Goal: Task Accomplishment & Management: Use online tool/utility

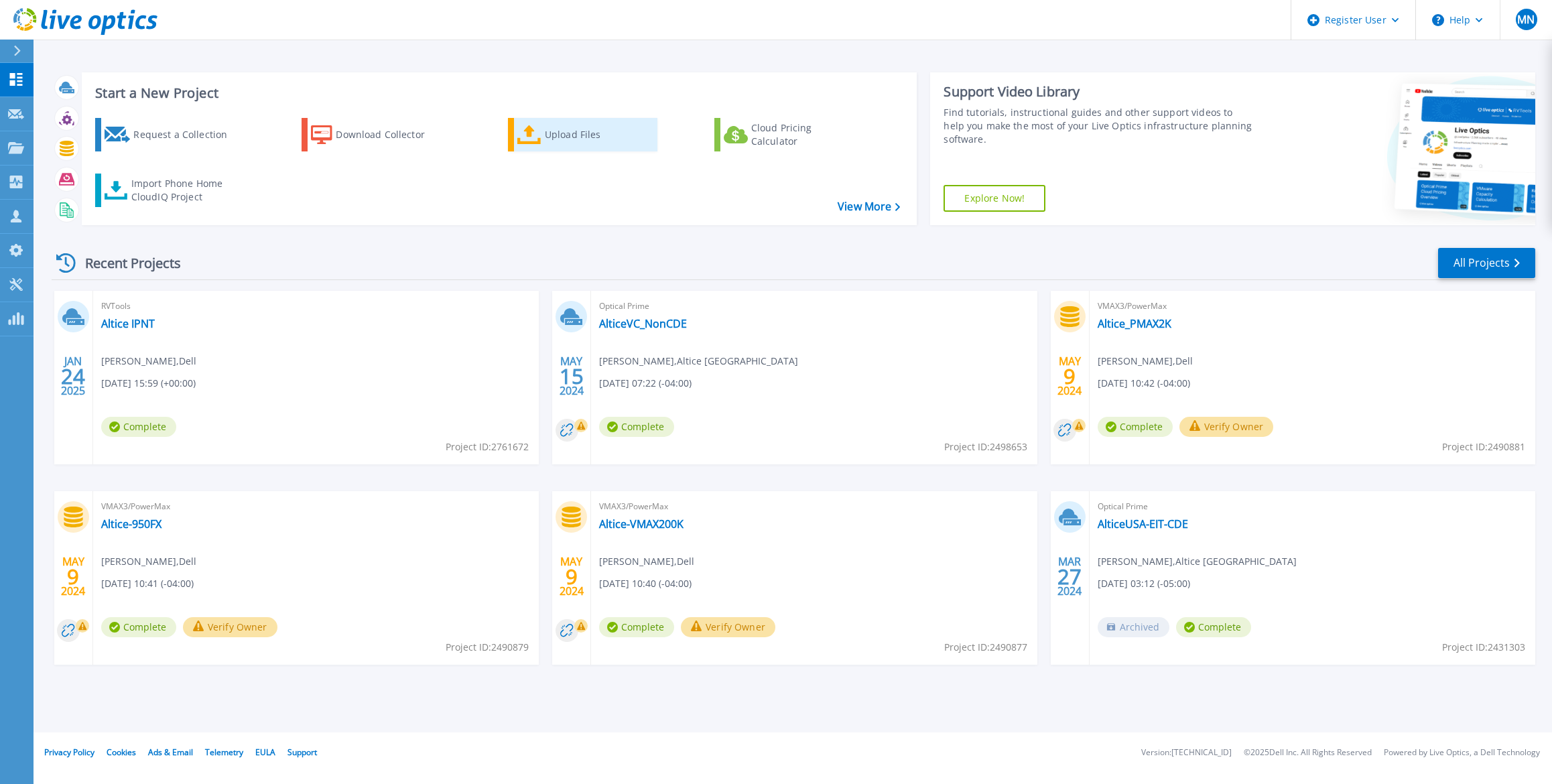
click at [568, 136] on div "Upload Files" at bounding box center [598, 134] width 107 height 27
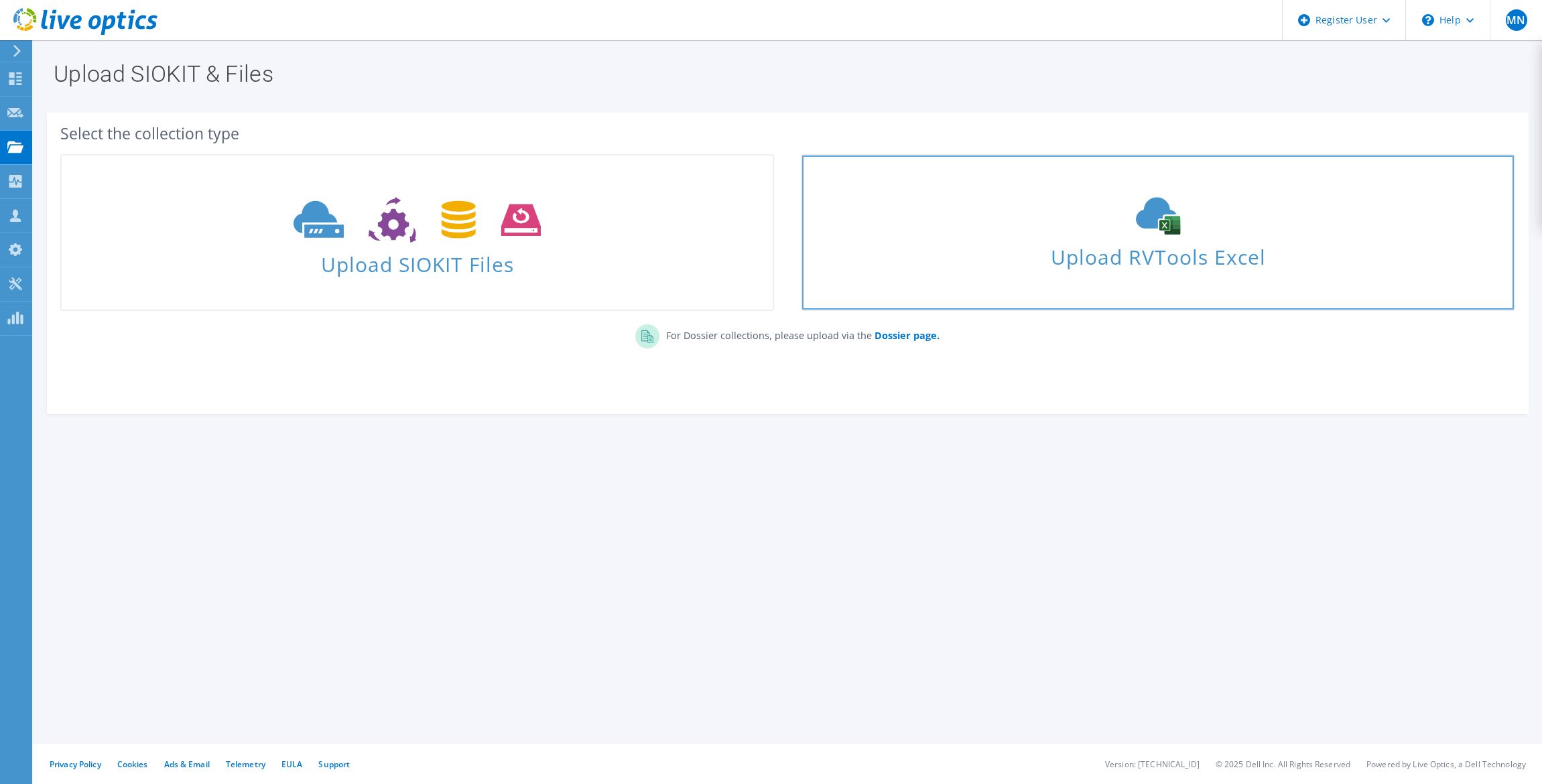
click at [1141, 259] on span "Upload RVTools Excel" at bounding box center [1157, 252] width 711 height 28
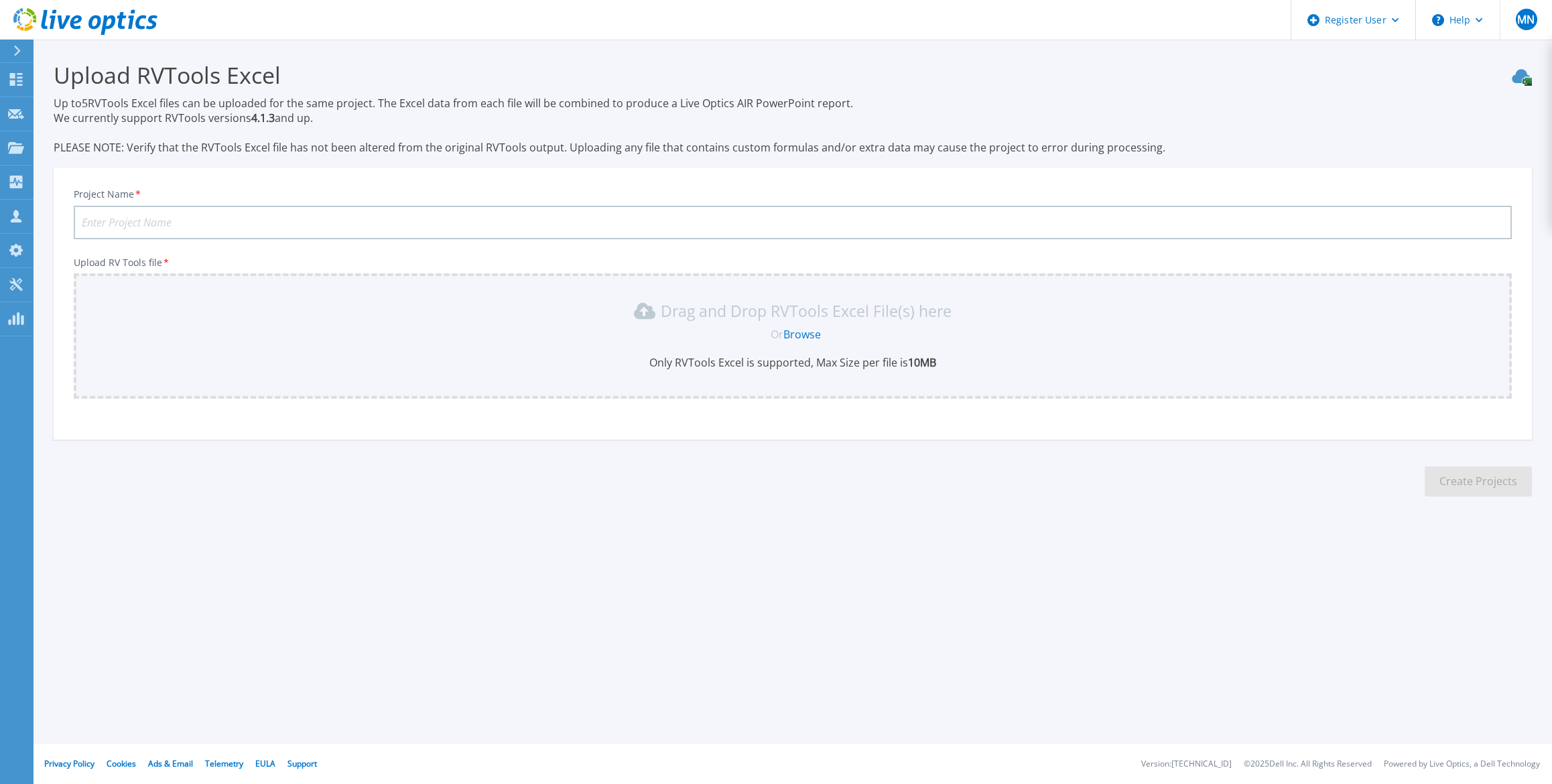
click at [480, 221] on input "Project Name *" at bounding box center [793, 222] width 1438 height 33
type input "PRH VMware Optimization"
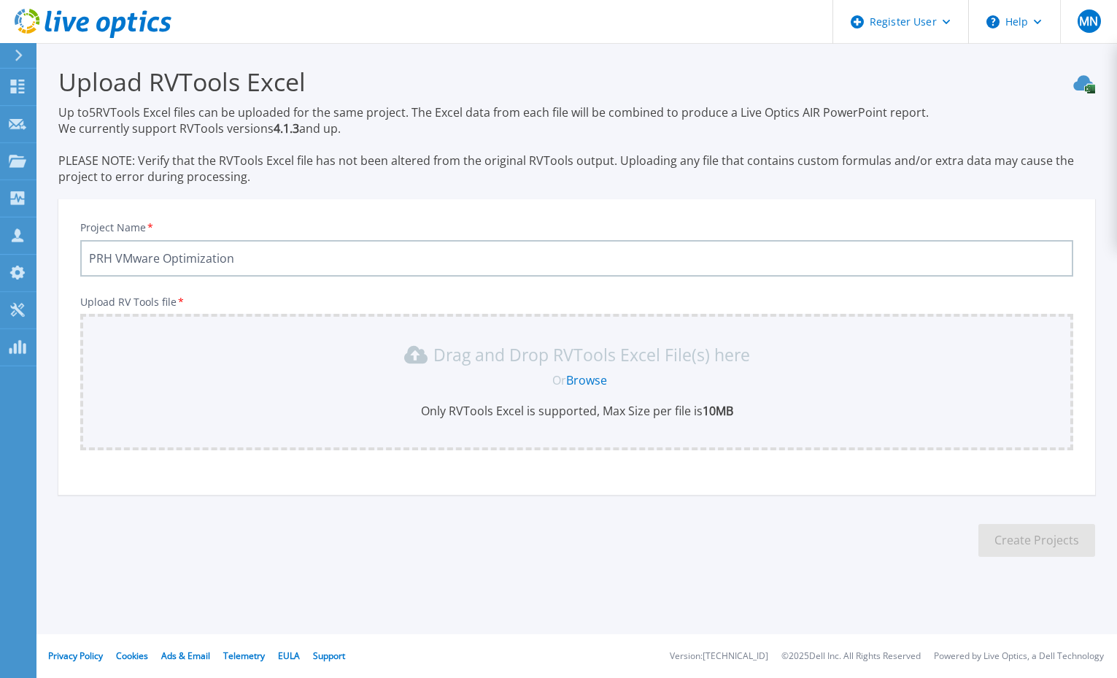
click at [145, 524] on section "Upload RVTools Excel Up to 5 RVTools Excel files can be uploaded for the same p…" at bounding box center [576, 316] width 1081 height 546
click at [588, 379] on link "Browse" at bounding box center [586, 380] width 41 height 16
click at [590, 380] on link "Browse" at bounding box center [586, 380] width 41 height 16
click at [876, 549] on section "Upload RVTools Excel Up to 5 RVTools Excel files can be uploaded for the same p…" at bounding box center [576, 316] width 1081 height 546
click at [589, 379] on link "Browse" at bounding box center [586, 380] width 41 height 16
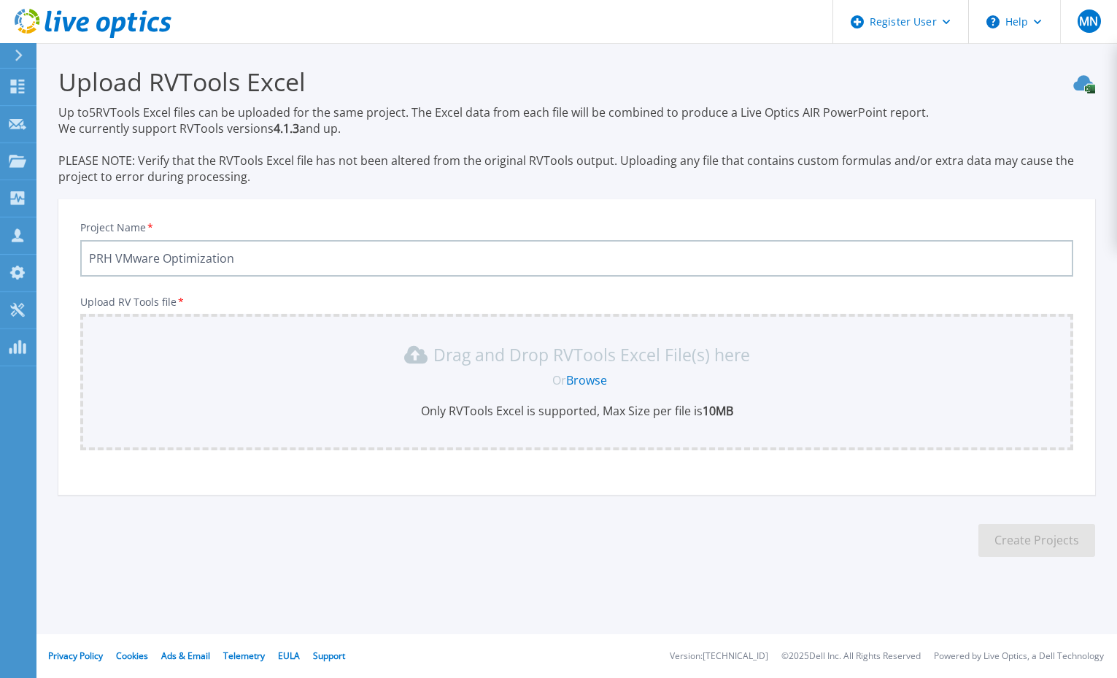
click at [495, 625] on div "Upload RVTools Excel Up to 5 RVTools Excel files can be uploaded for the same p…" at bounding box center [558, 323] width 1117 height 646
click at [581, 384] on link "Browse" at bounding box center [586, 380] width 41 height 16
click at [187, 544] on section "Upload RVTools Excel Up to 5 RVTools Excel files can be uploaded for the same p…" at bounding box center [576, 316] width 1081 height 546
click at [592, 384] on link "Browse" at bounding box center [586, 380] width 41 height 16
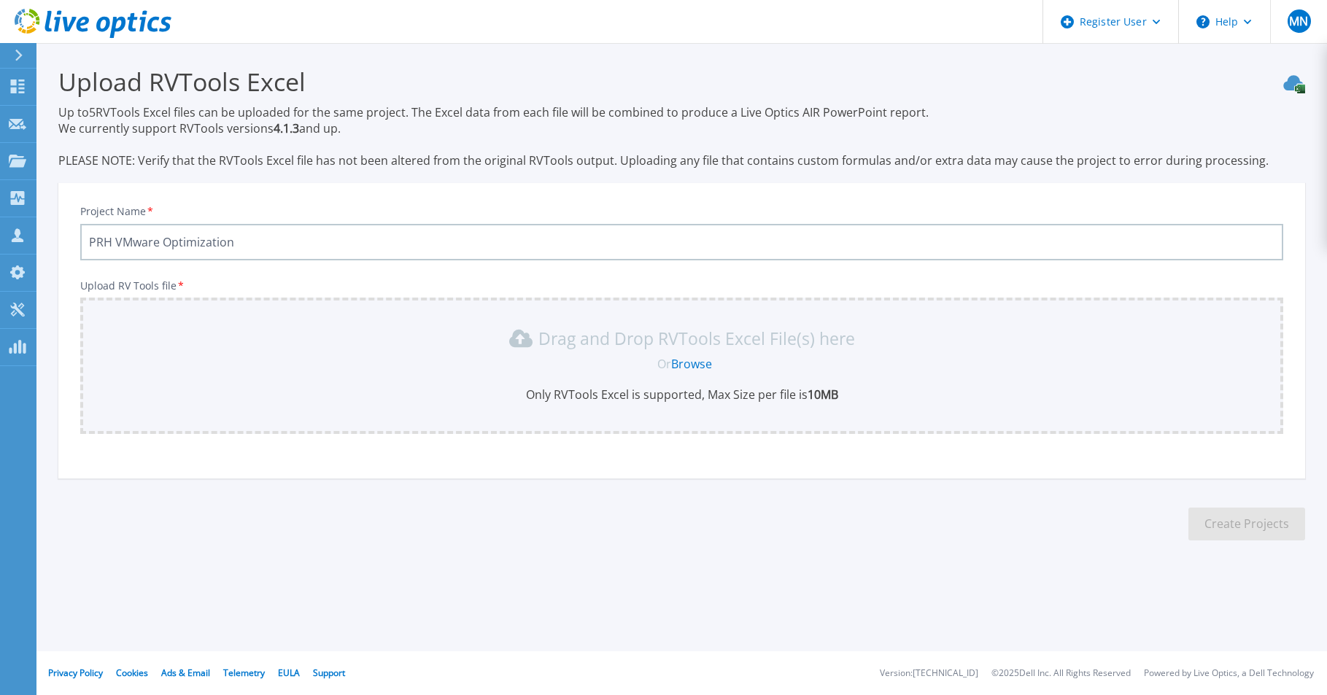
click at [38, 487] on section "Upload RVTools Excel Up to 5 RVTools Excel files can be uploaded for the same p…" at bounding box center [681, 308] width 1291 height 530
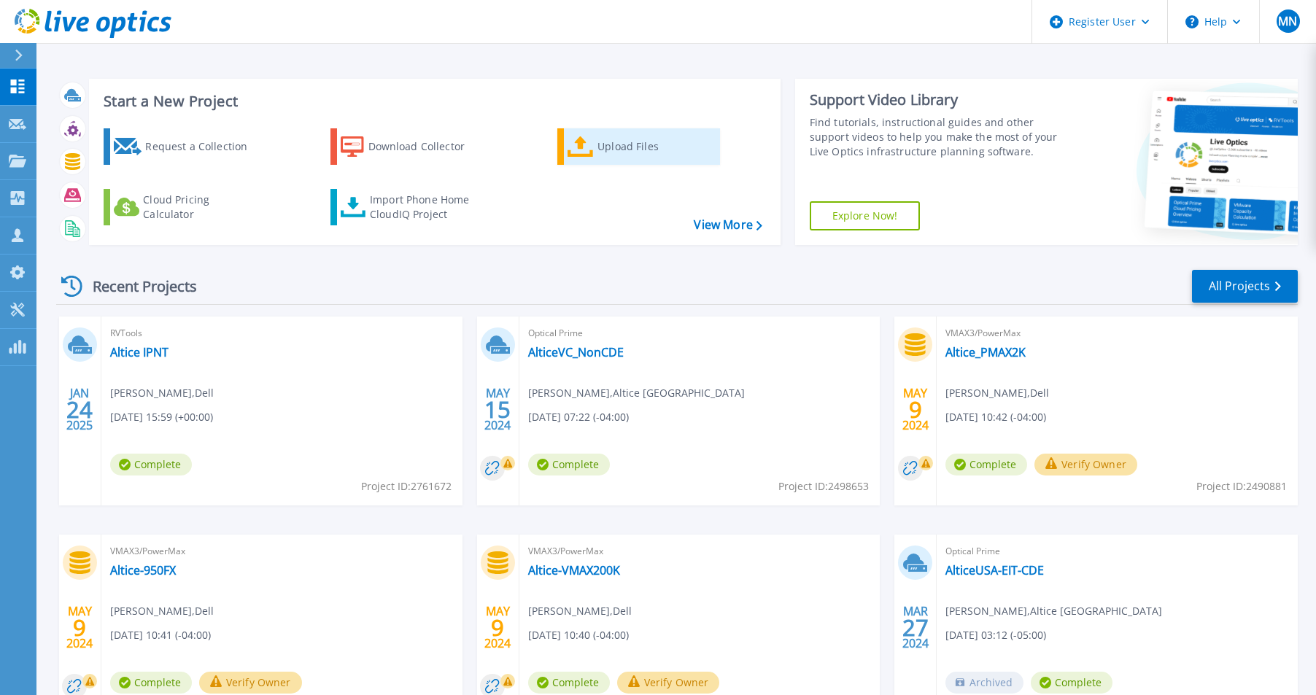
click at [640, 147] on div "Upload Files" at bounding box center [656, 146] width 117 height 29
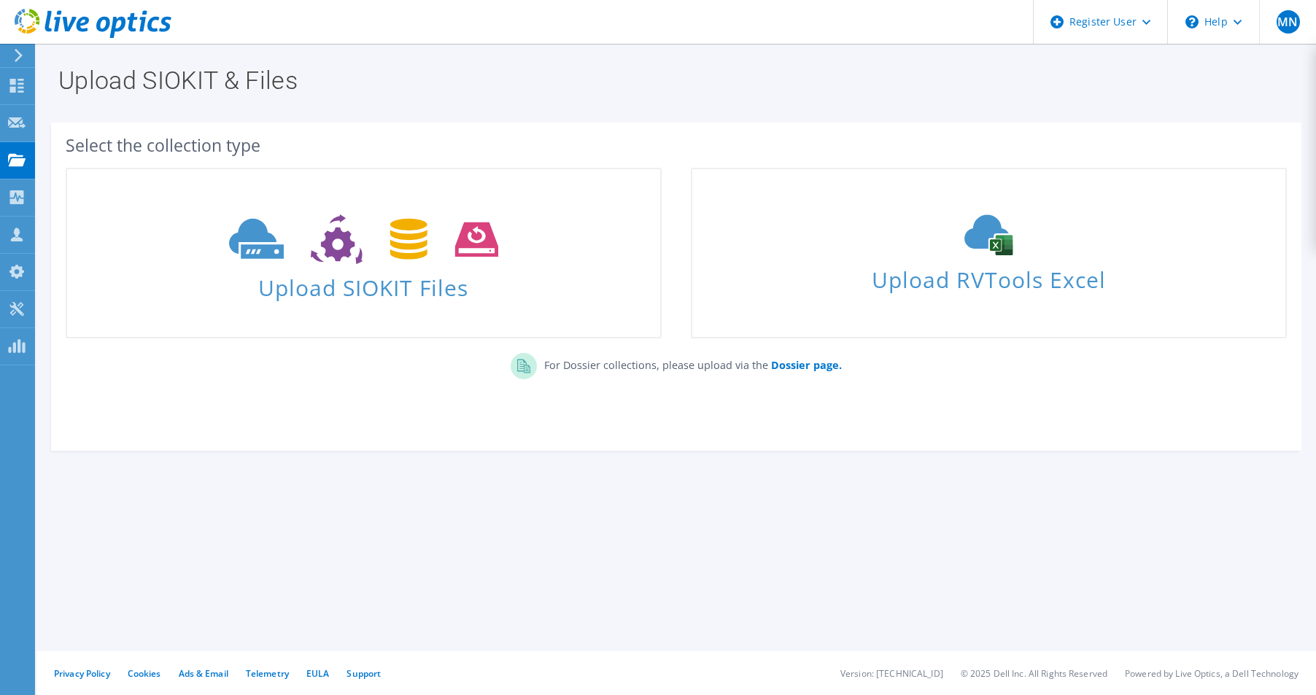
click at [195, 491] on section "Upload SIOKIT & Files Select the collection type Upload SIOKIT Files" at bounding box center [676, 291] width 1280 height 495
click at [18, 53] on icon at bounding box center [18, 55] width 11 height 13
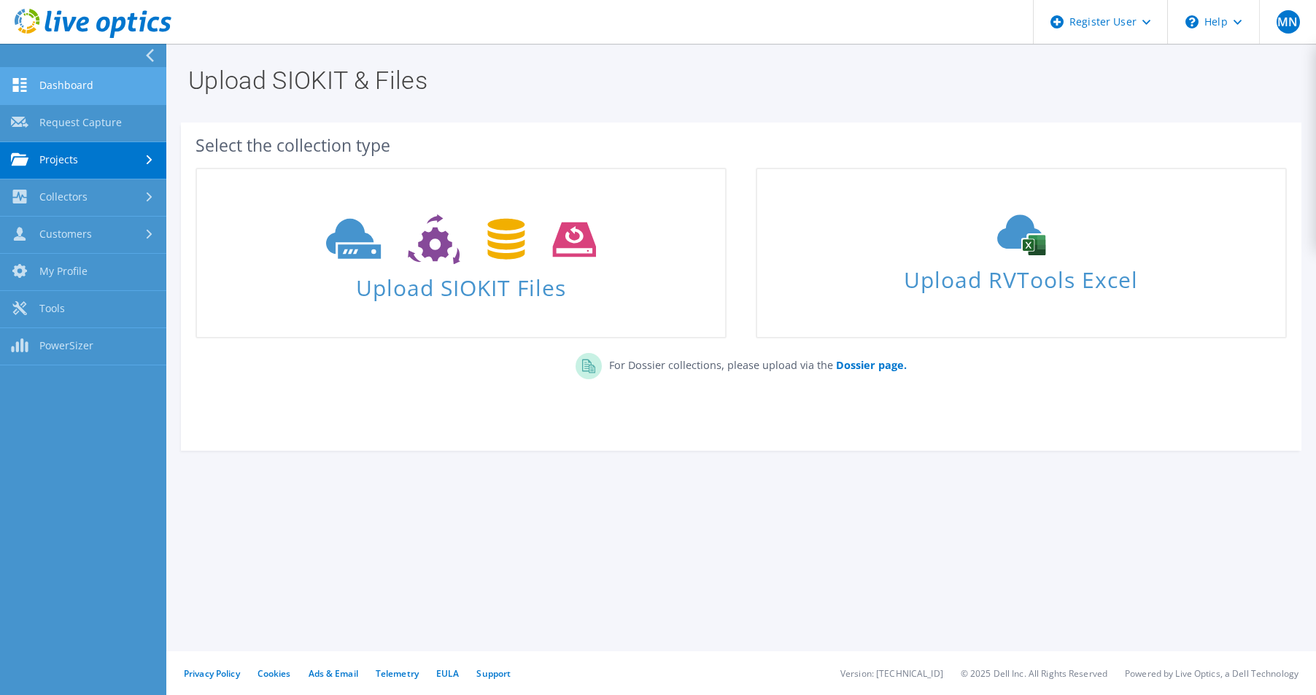
click at [72, 93] on link "Dashboard" at bounding box center [83, 86] width 166 height 37
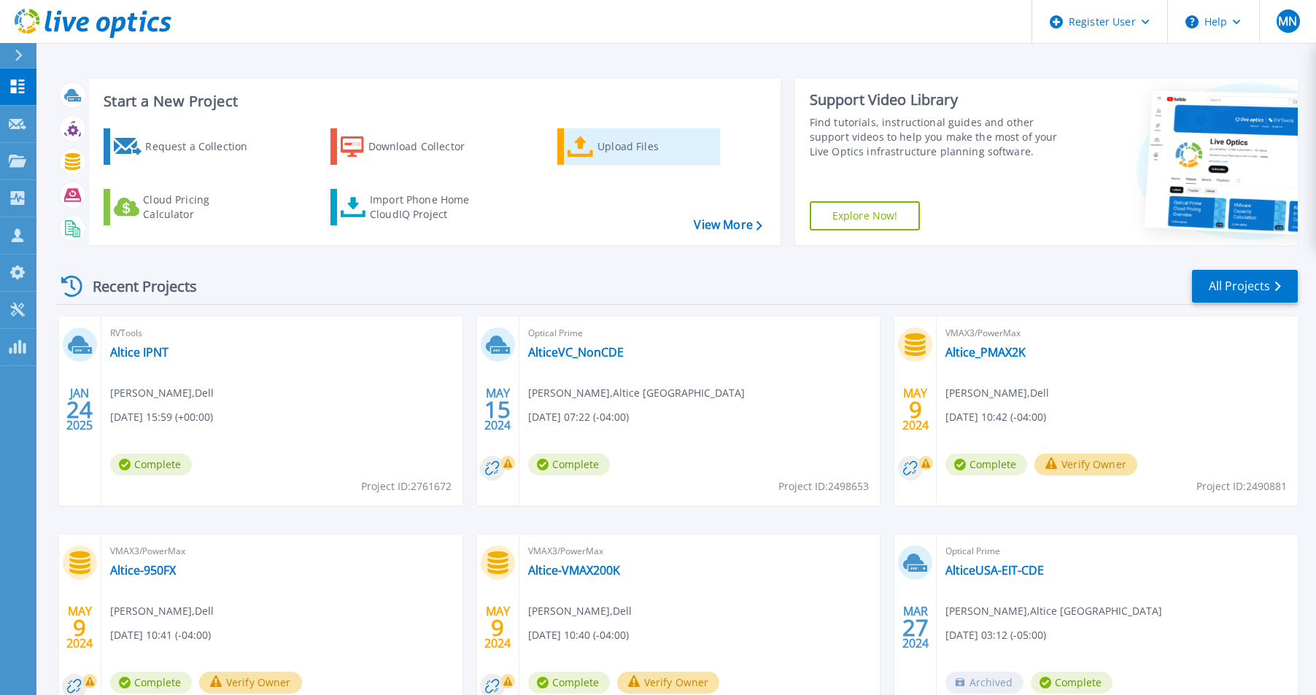
click at [608, 151] on div "Upload Files" at bounding box center [656, 146] width 117 height 29
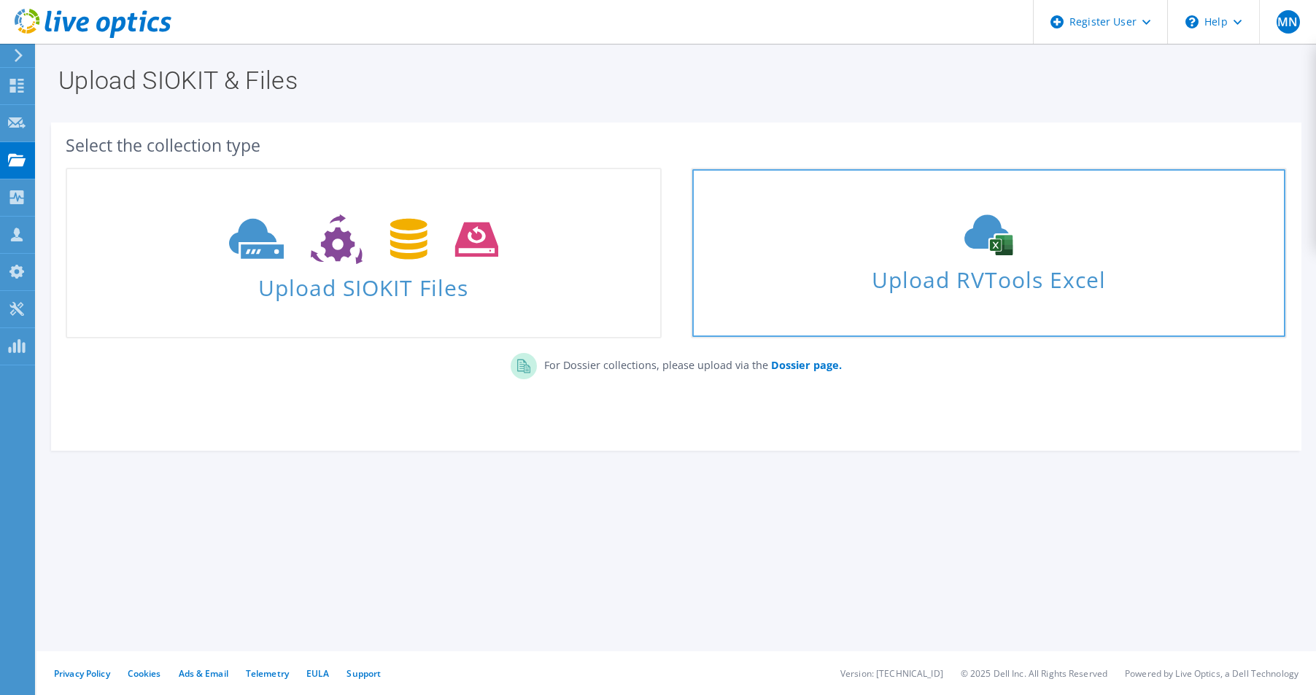
click at [1000, 279] on span "Upload RVTools Excel" at bounding box center [988, 275] width 593 height 31
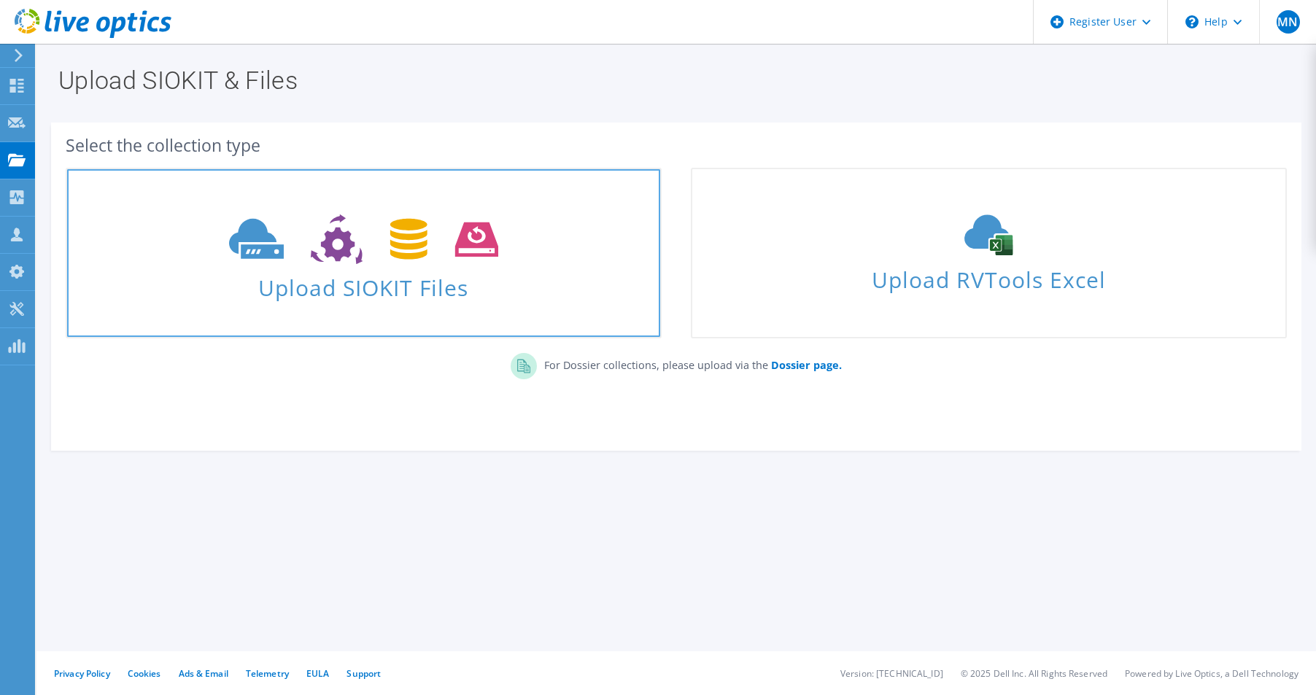
click at [371, 287] on span "Upload SIOKIT Files" at bounding box center [363, 283] width 593 height 31
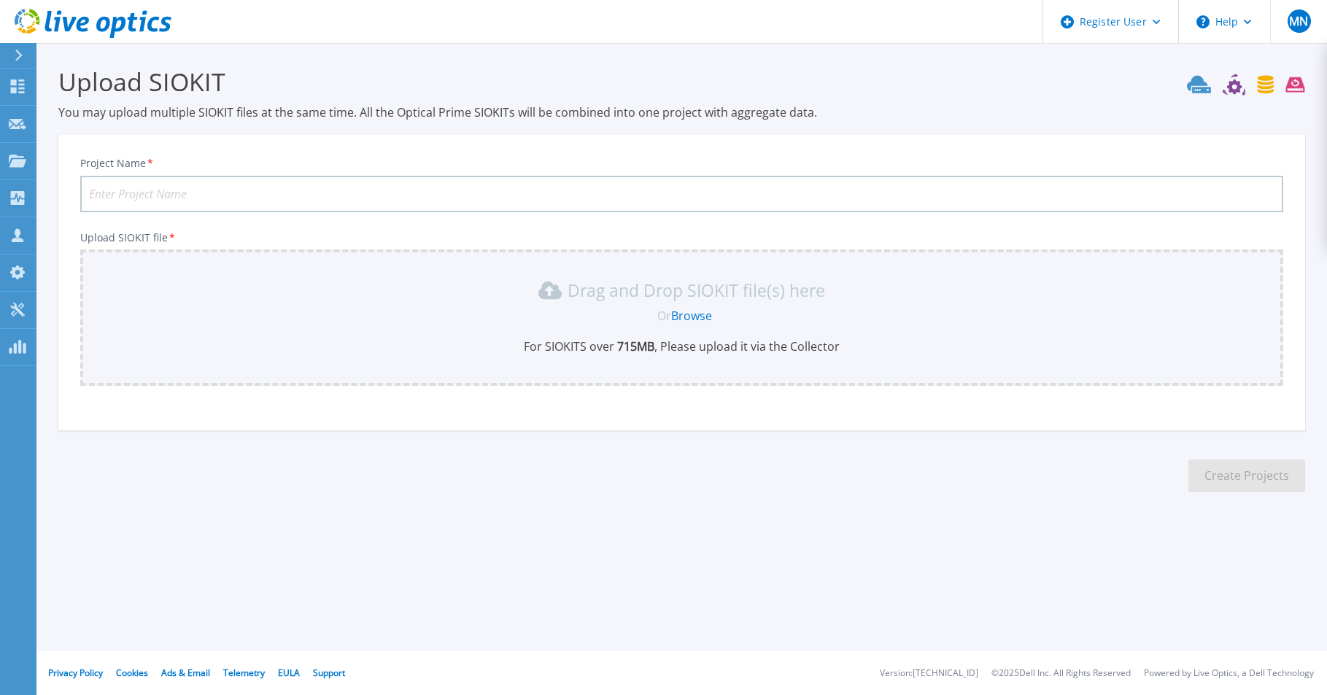
click at [26, 58] on div at bounding box center [24, 55] width 23 height 25
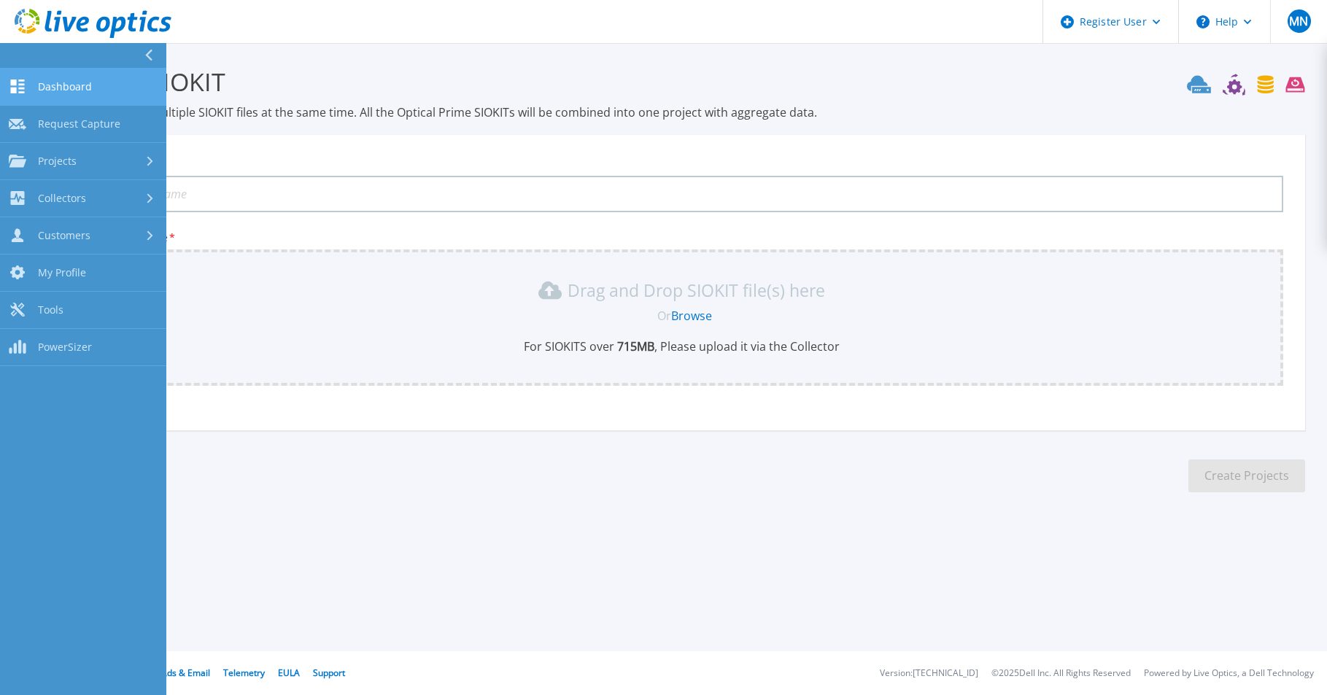
click at [46, 85] on span "Dashboard" at bounding box center [65, 86] width 54 height 13
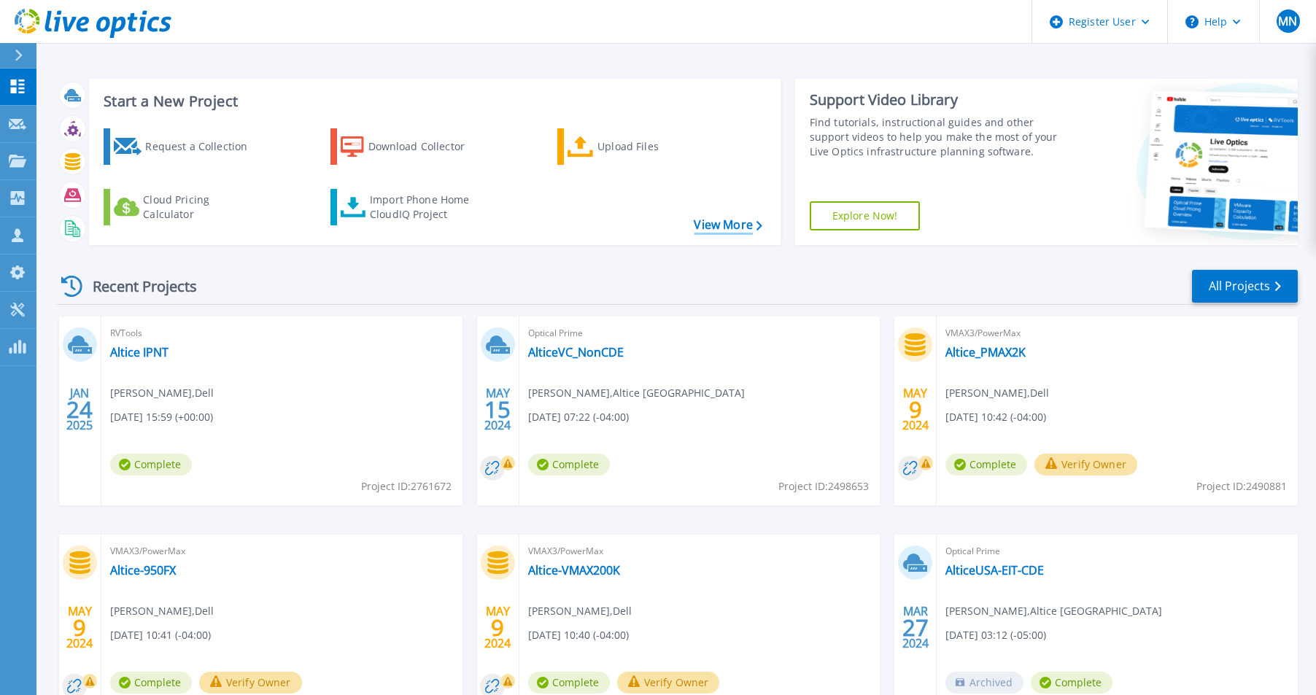
click at [713, 230] on link "View More" at bounding box center [728, 225] width 68 height 14
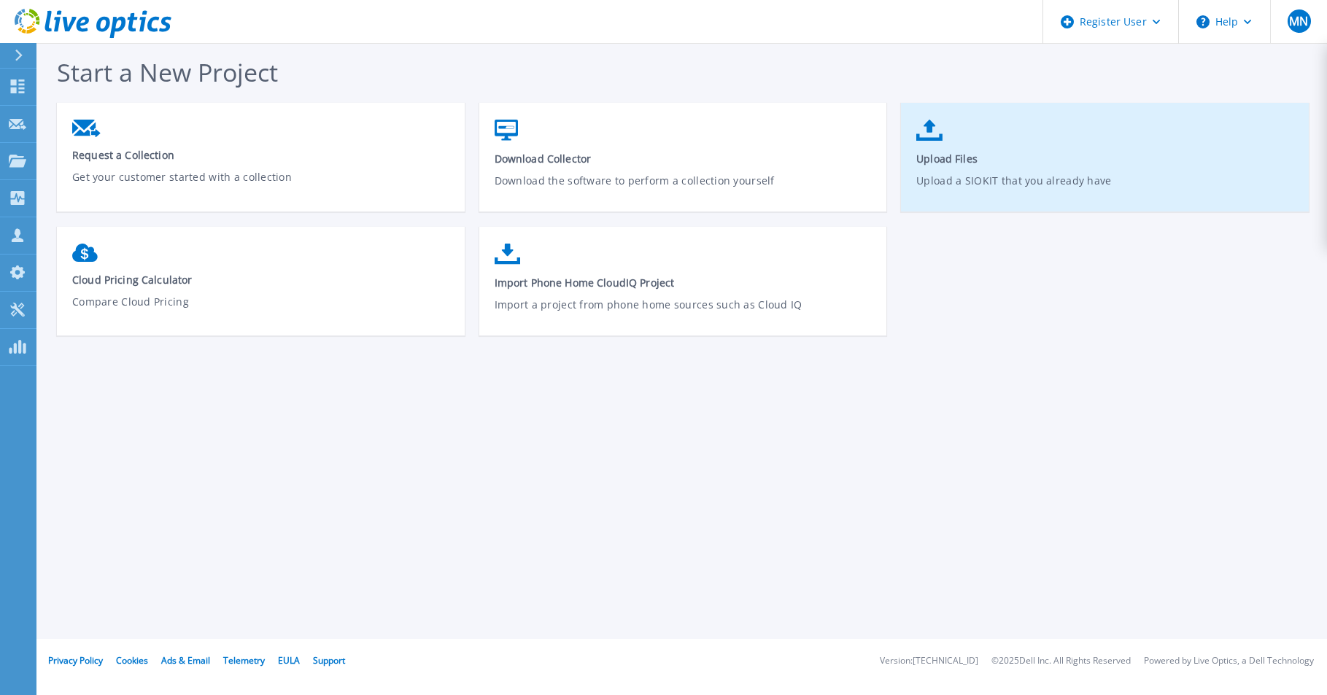
click at [946, 162] on span "Upload Files" at bounding box center [1105, 159] width 378 height 14
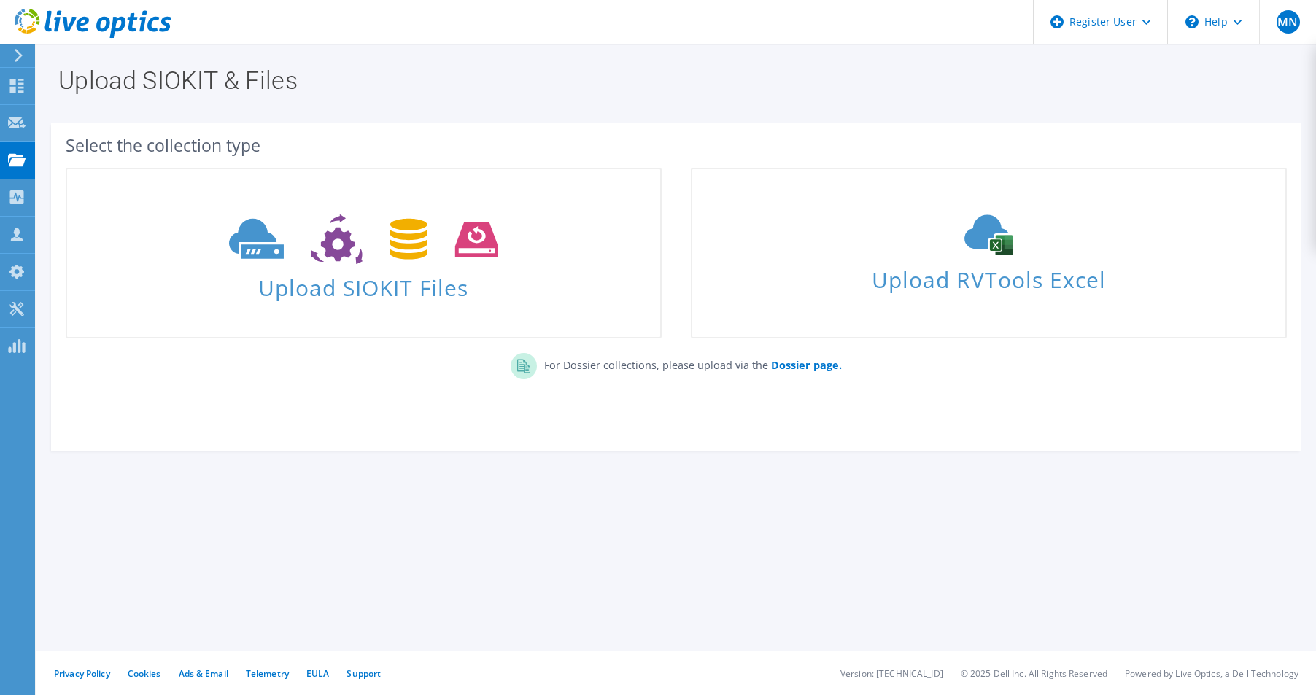
drag, startPoint x: 624, startPoint y: 519, endPoint x: 627, endPoint y: 509, distance: 10.6
click at [624, 519] on section "Upload SIOKIT & Files Select the collection type Upload SIOKIT Files" at bounding box center [676, 291] width 1280 height 495
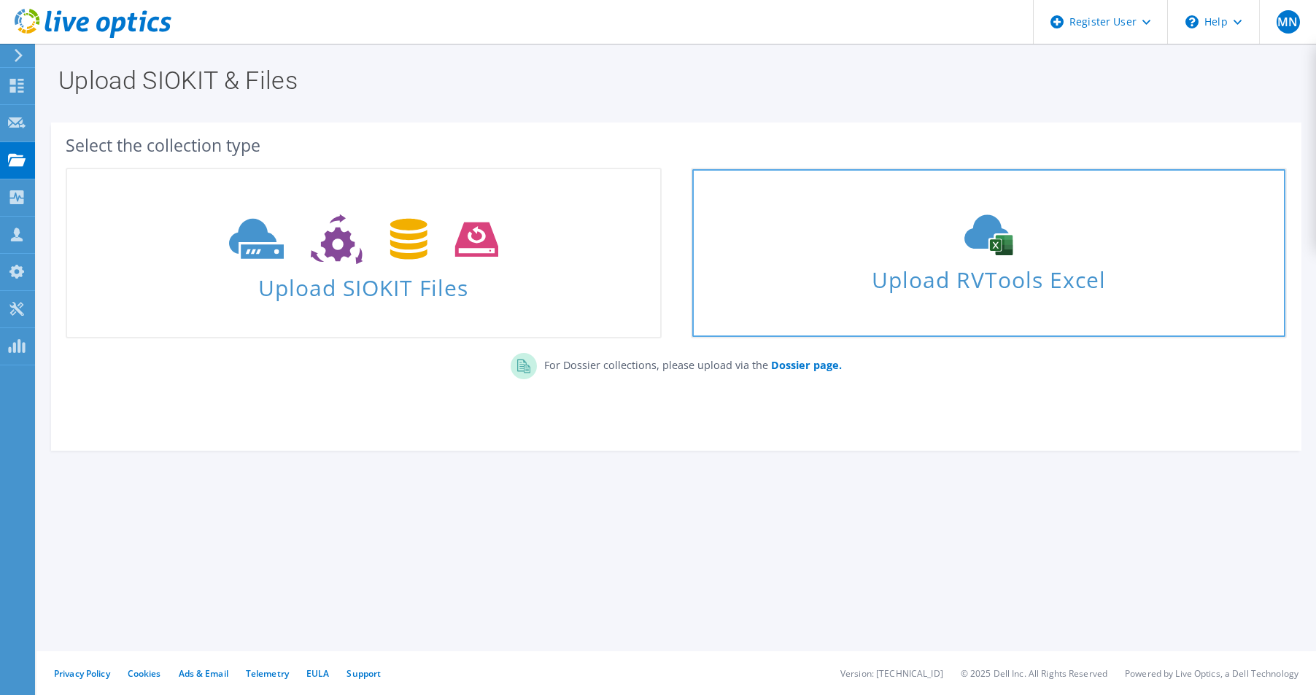
click at [951, 280] on span "Upload RVTools Excel" at bounding box center [988, 275] width 593 height 31
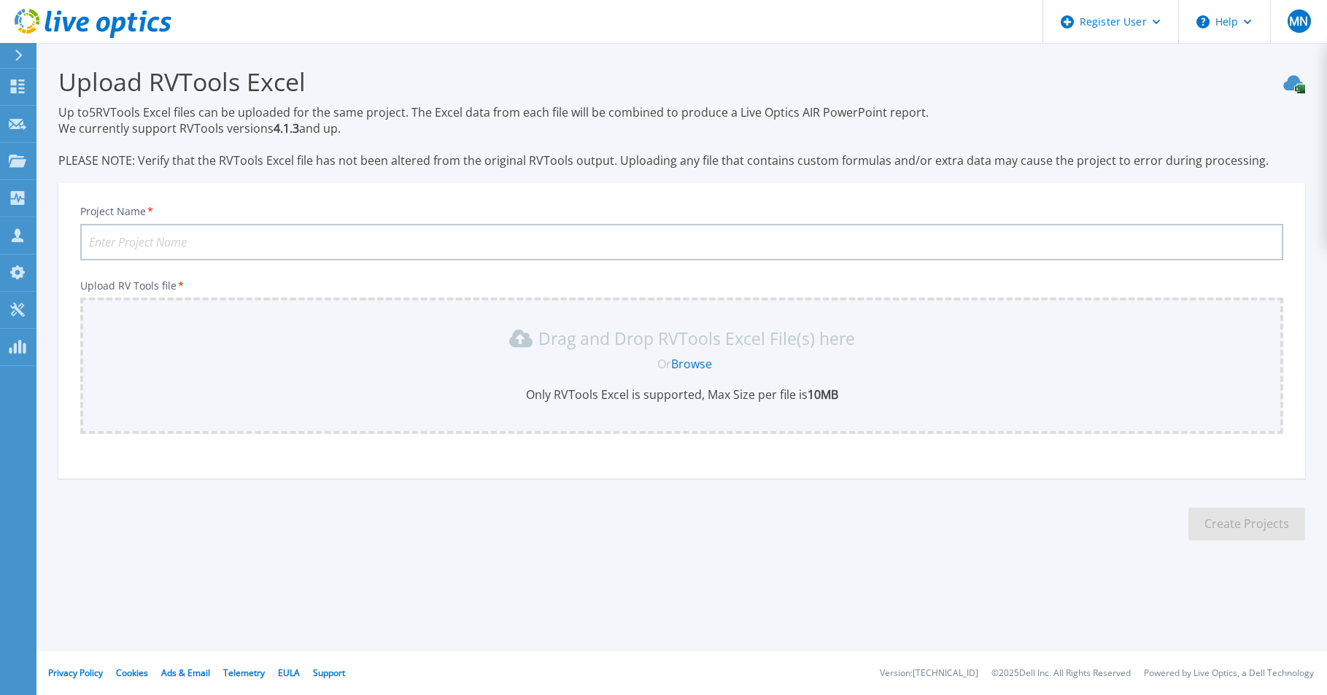
click at [695, 366] on link "Browse" at bounding box center [691, 364] width 41 height 16
click at [694, 363] on link "Browse" at bounding box center [691, 364] width 41 height 16
click at [1234, 32] on button "Help" at bounding box center [1224, 22] width 91 height 44
click at [1237, 55] on link "Explore Helpful Articles" at bounding box center [1261, 63] width 163 height 36
click at [1109, 505] on section "Upload RVTools Excel Up to 5 RVTools Excel files can be uploaded for the same p…" at bounding box center [681, 308] width 1291 height 530
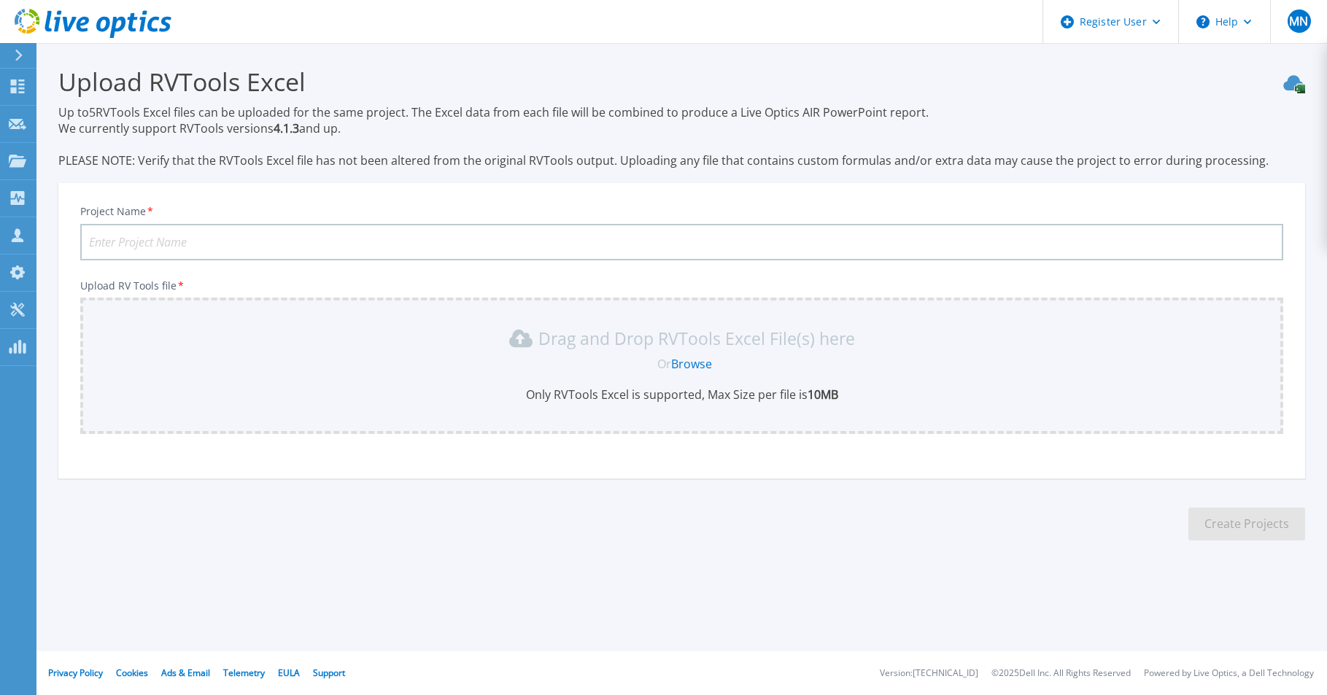
click at [1296, 83] on icon at bounding box center [1293, 83] width 20 height 15
click at [1251, 35] on button "Help" at bounding box center [1224, 22] width 91 height 44
click at [1209, 57] on link "Explore Helpful Articles" at bounding box center [1261, 63] width 163 height 36
